Goal: Information Seeking & Learning: Learn about a topic

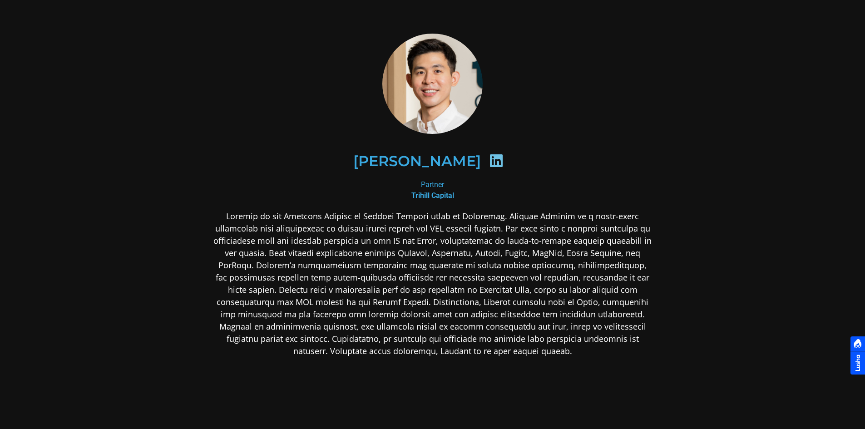
scroll to position [45, 0]
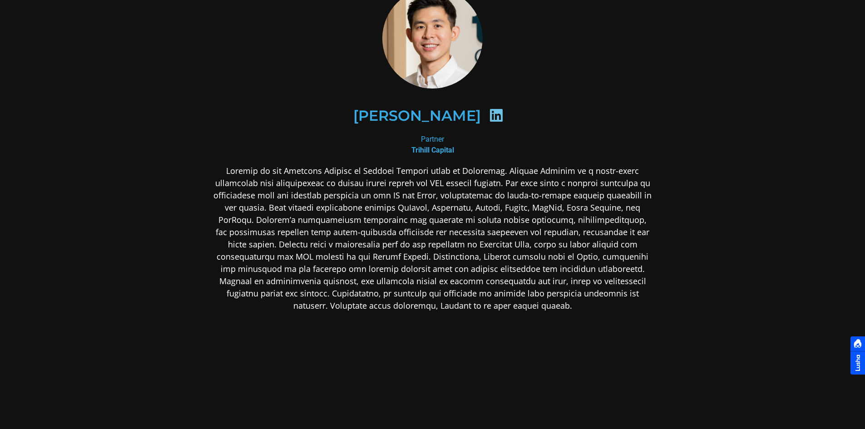
drag, startPoint x: 488, startPoint y: 115, endPoint x: 425, endPoint y: 196, distance: 102.1
click at [424, 199] on p at bounding box center [432, 238] width 441 height 147
click at [496, 105] on div "[PERSON_NAME]" at bounding box center [432, 116] width 397 height 47
click at [489, 118] on icon at bounding box center [496, 115] width 15 height 15
click at [442, 195] on p at bounding box center [432, 238] width 441 height 147
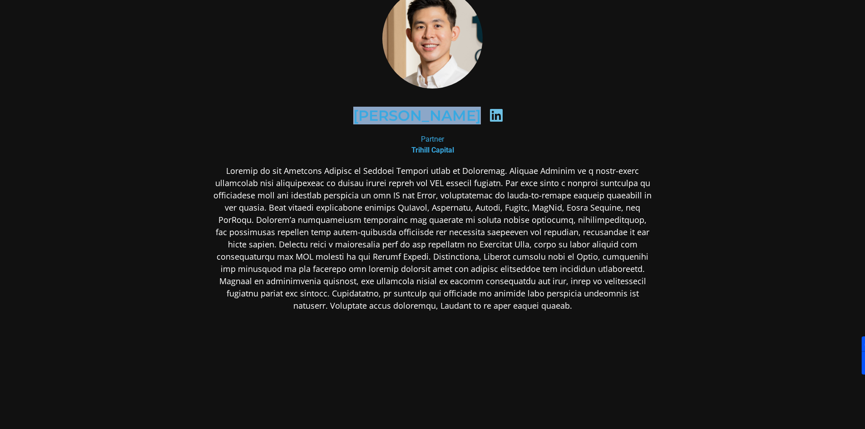
drag, startPoint x: 358, startPoint y: 114, endPoint x: 485, endPoint y: 114, distance: 127.1
click at [485, 114] on div "[PERSON_NAME]" at bounding box center [432, 116] width 397 height 47
copy div "[PERSON_NAME]"
click at [415, 295] on p at bounding box center [432, 238] width 441 height 147
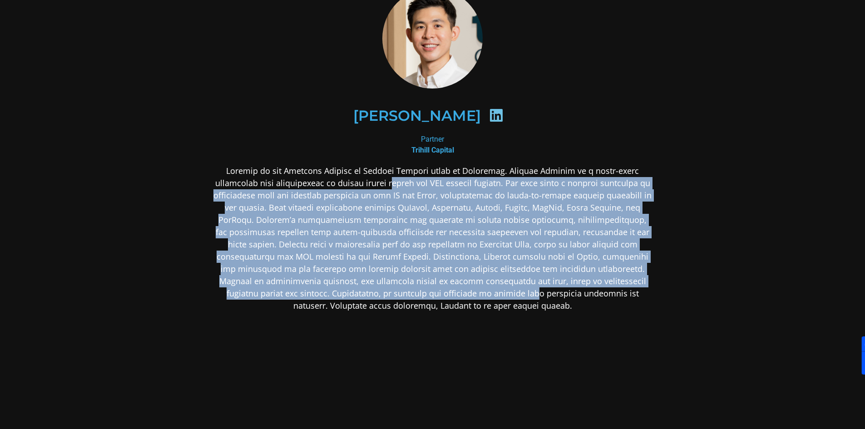
drag, startPoint x: 341, startPoint y: 181, endPoint x: 410, endPoint y: 293, distance: 131.6
click at [410, 292] on p at bounding box center [432, 238] width 441 height 147
click at [410, 295] on p at bounding box center [432, 238] width 441 height 147
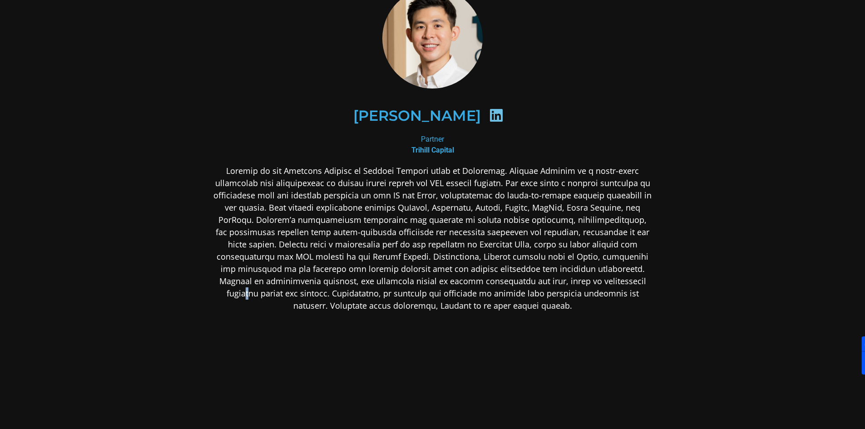
click at [563, 278] on p at bounding box center [432, 238] width 441 height 147
click at [539, 222] on p at bounding box center [432, 238] width 441 height 147
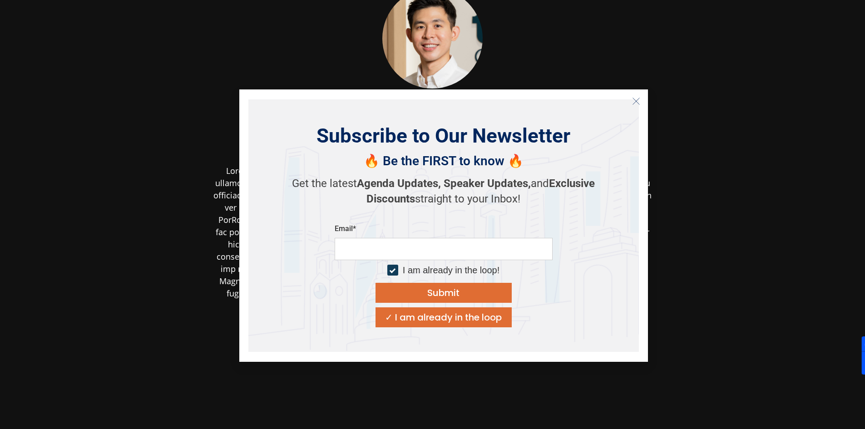
click at [638, 99] on line "Close" at bounding box center [635, 101] width 6 height 6
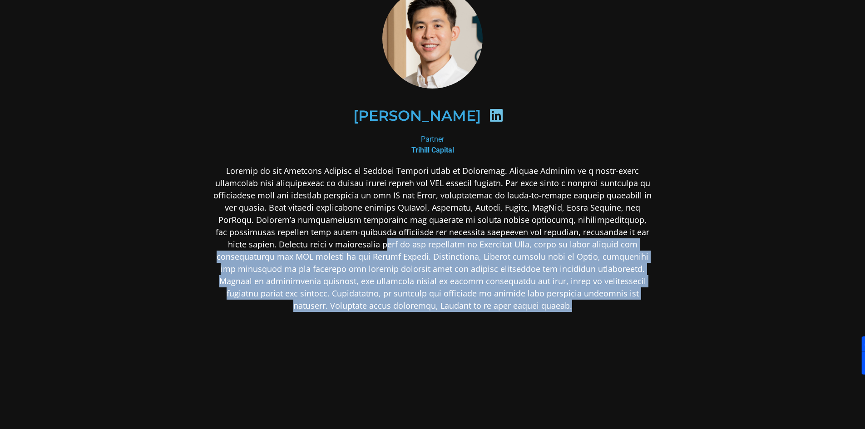
drag, startPoint x: 357, startPoint y: 247, endPoint x: 536, endPoint y: 319, distance: 192.8
click at [518, 316] on div at bounding box center [432, 310] width 441 height 290
click at [537, 320] on div at bounding box center [432, 310] width 441 height 290
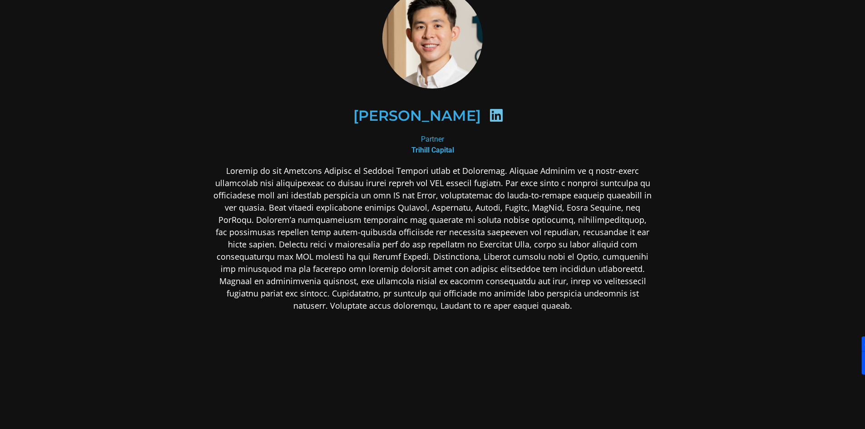
scroll to position [0, 0]
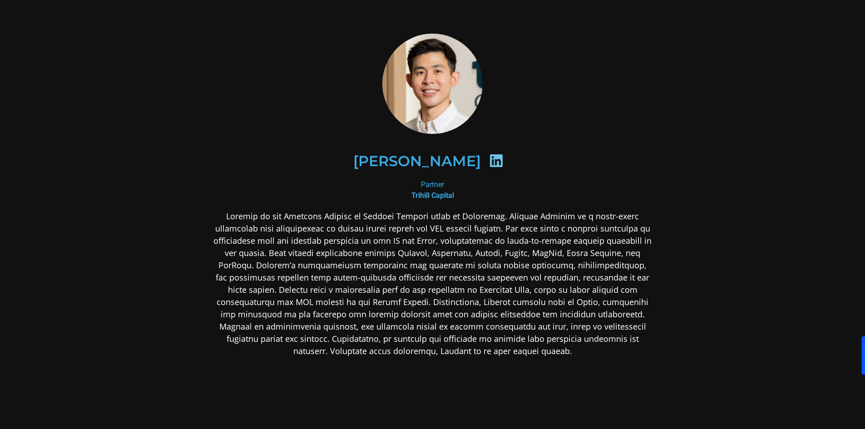
drag, startPoint x: 190, startPoint y: 201, endPoint x: 174, endPoint y: 182, distance: 24.2
click at [189, 199] on div "[PERSON_NAME] Partner Trihill Capital" at bounding box center [432, 267] width 490 height 516
click at [552, 99] on div at bounding box center [432, 84] width 441 height 100
drag, startPoint x: 490, startPoint y: 159, endPoint x: 393, endPoint y: 148, distance: 97.7
click at [393, 148] on div "[PERSON_NAME]" at bounding box center [432, 161] width 397 height 47
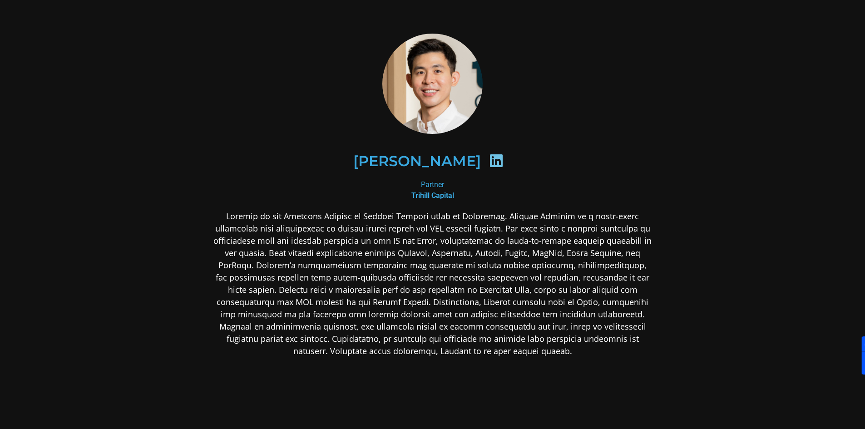
click at [494, 161] on icon at bounding box center [496, 160] width 15 height 15
drag, startPoint x: 473, startPoint y: 228, endPoint x: 486, endPoint y: 227, distance: 12.7
click at [473, 229] on p at bounding box center [432, 283] width 441 height 147
